Goal: Task Accomplishment & Management: Manage account settings

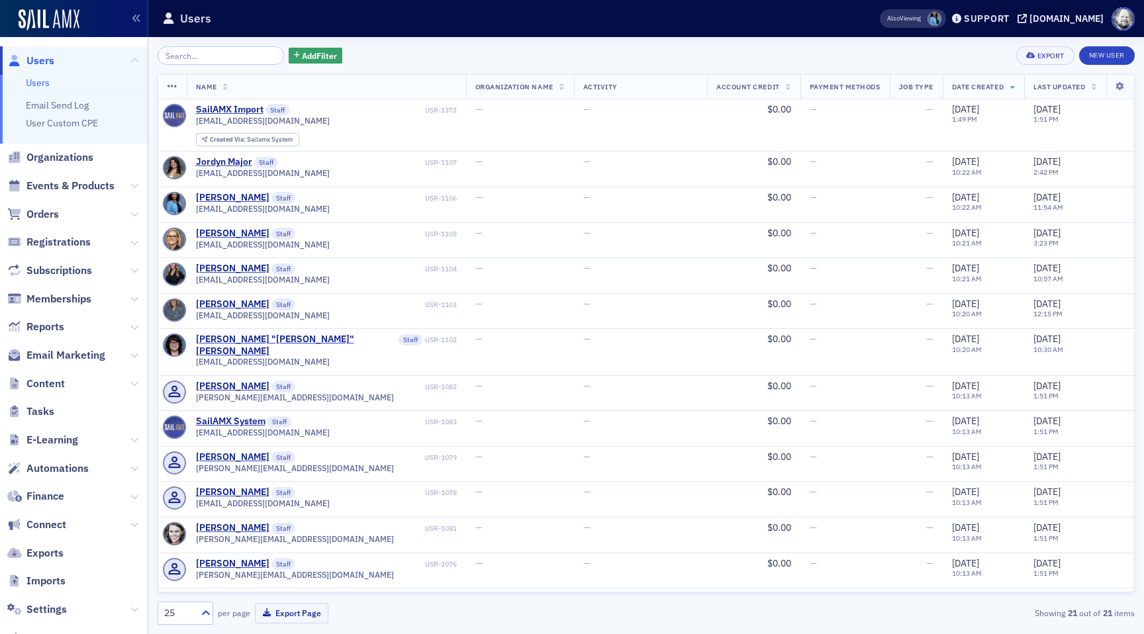
click at [46, 602] on span "Settings" at bounding box center [74, 609] width 148 height 28
click at [46, 602] on span "Settings" at bounding box center [46, 609] width 40 height 15
select select "US"
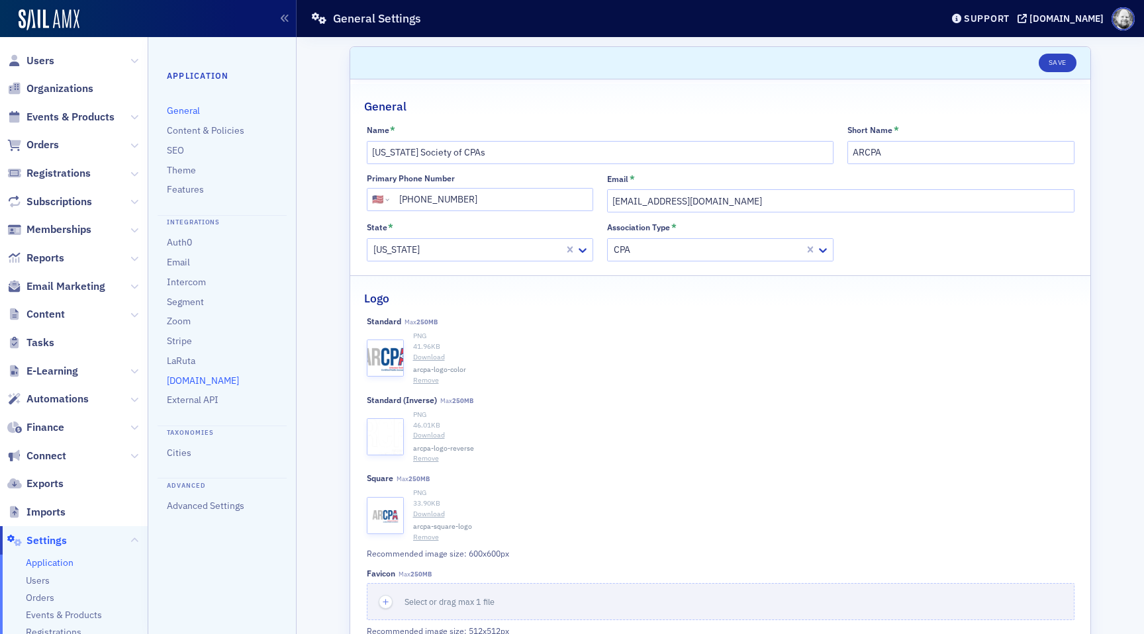
click at [187, 377] on link "[DOMAIN_NAME]" at bounding box center [203, 381] width 72 height 12
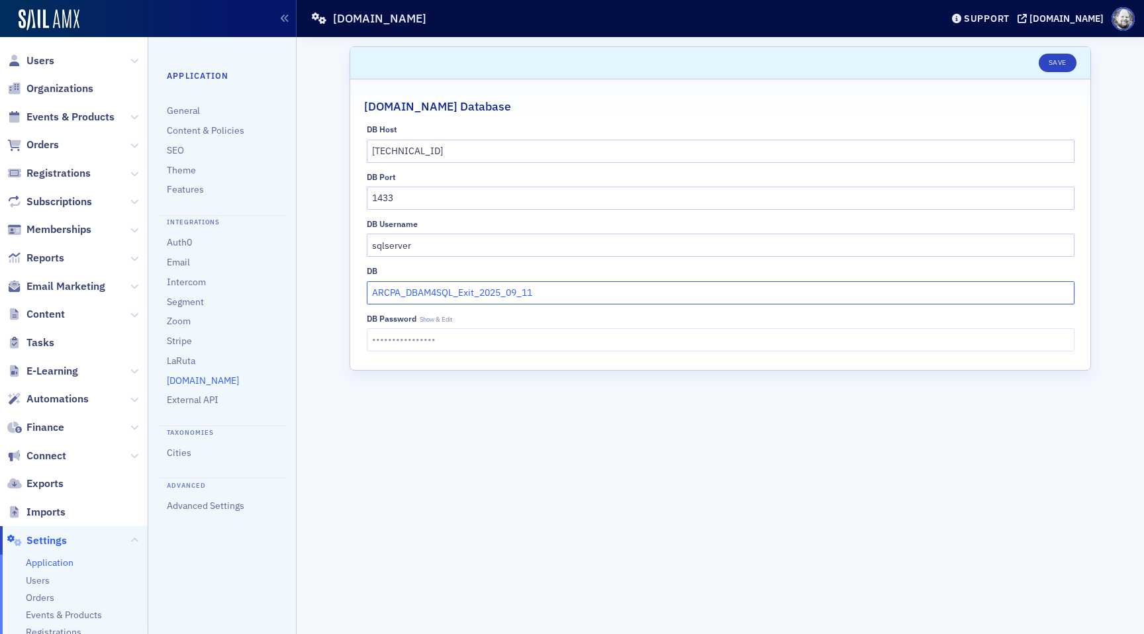
click at [570, 291] on input "ARCPA_DBAM4SQL_Exit_2025_09_11" at bounding box center [720, 292] width 707 height 23
paste input "EXIT_SQL"
type input "ARCPA_EXIT_SQL_2025_09_11"
click at [1065, 57] on button "Save" at bounding box center [1057, 63] width 38 height 19
